Goal: Check status: Check status

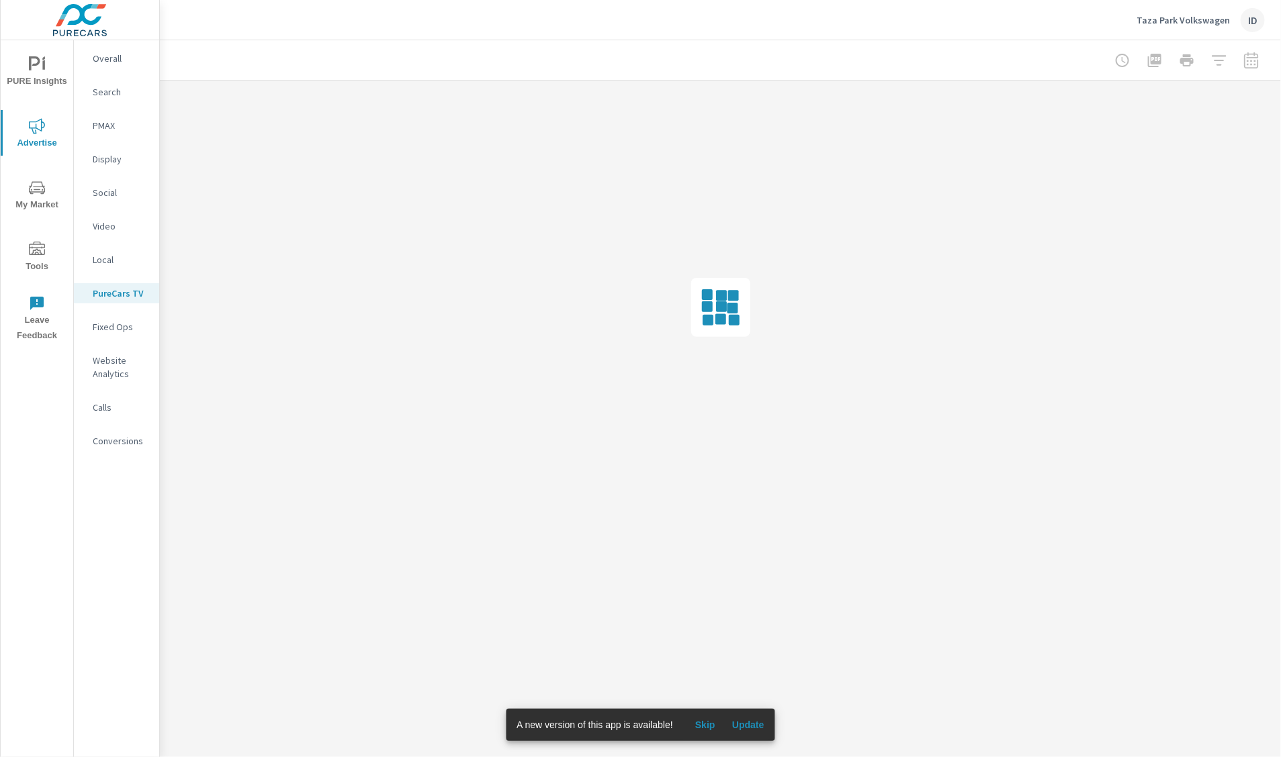
click at [749, 717] on button "Update" at bounding box center [748, 724] width 43 height 21
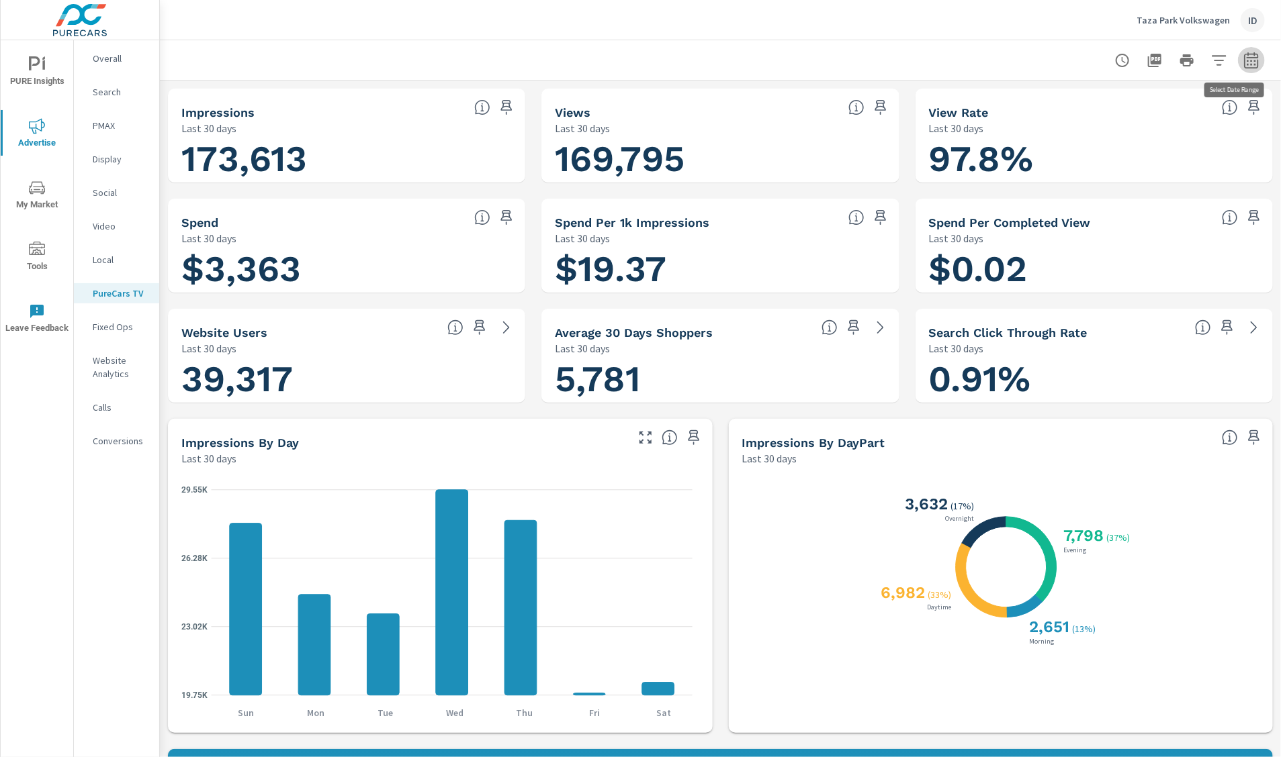
click at [1243, 59] on icon "button" at bounding box center [1251, 60] width 16 height 16
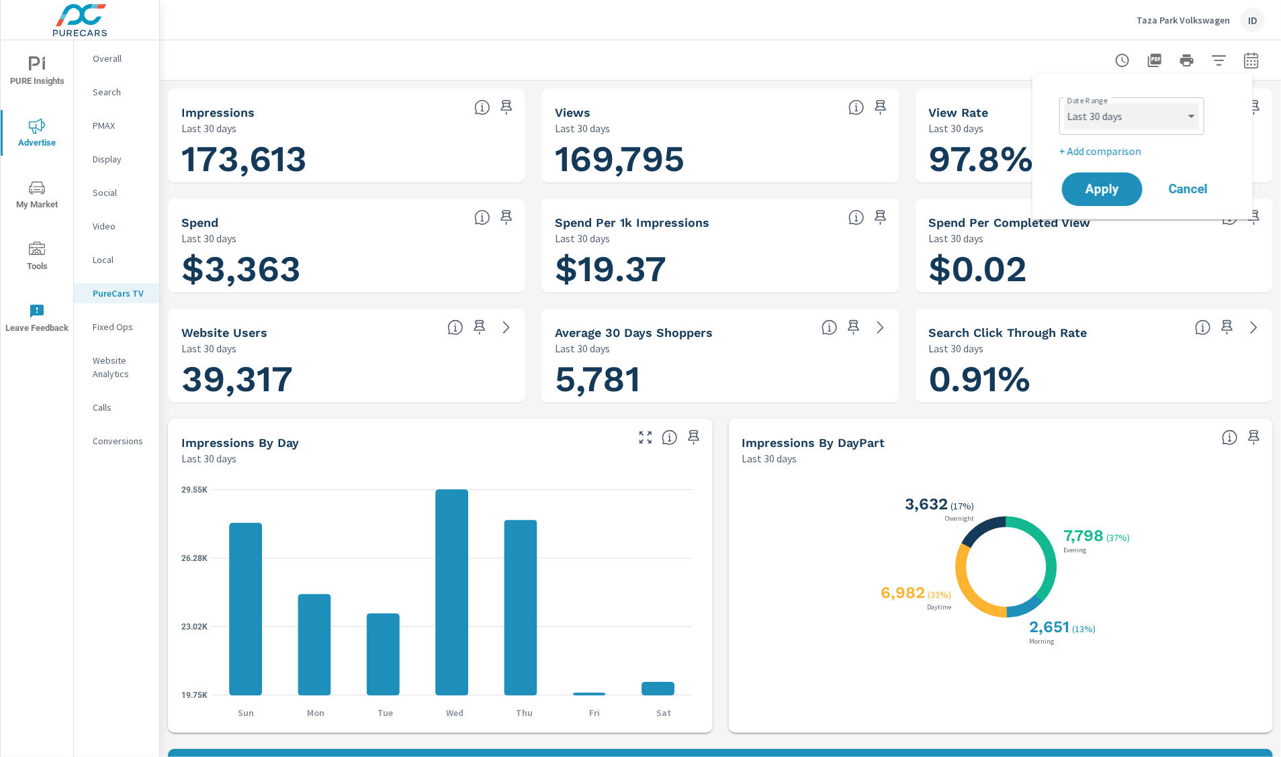
click at [1169, 118] on select "Custom Yesterday Last week Last 7 days Last 14 days Last 30 days Last 45 days L…" at bounding box center [1131, 116] width 134 height 27
select select "Month to date"
click at [1064, 103] on select "Custom Yesterday Last week Last 7 days Last 14 days Last 30 days Last 45 days L…" at bounding box center [1131, 116] width 134 height 27
click at [1117, 198] on button "Apply" at bounding box center [1101, 189] width 83 height 35
